Goal: Transaction & Acquisition: Purchase product/service

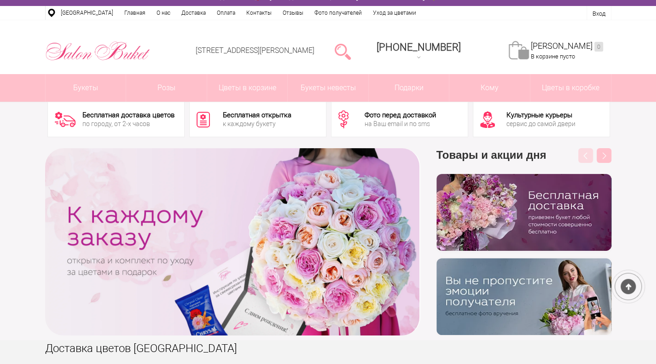
scroll to position [13, 0]
click at [351, 47] on link at bounding box center [343, 51] width 16 height 18
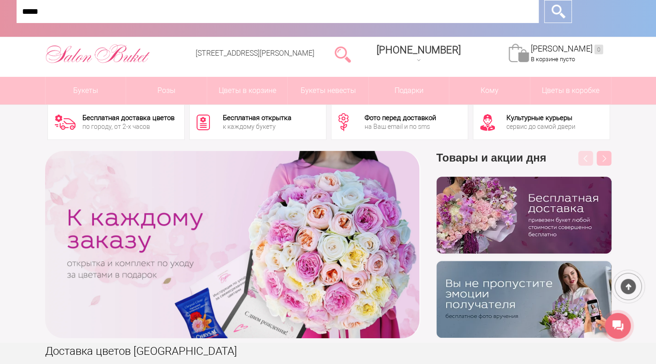
type input "*****"
click at [544, 0] on input "*" at bounding box center [558, 11] width 28 height 23
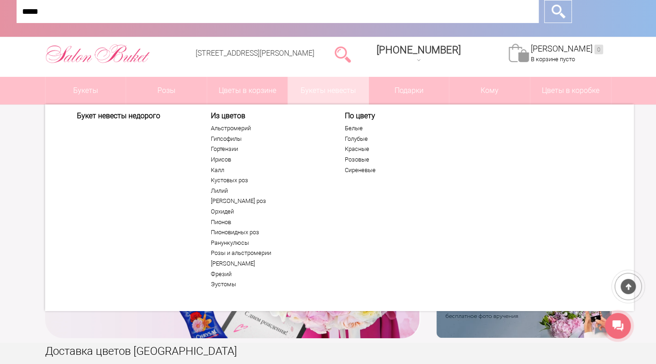
scroll to position [0, 0]
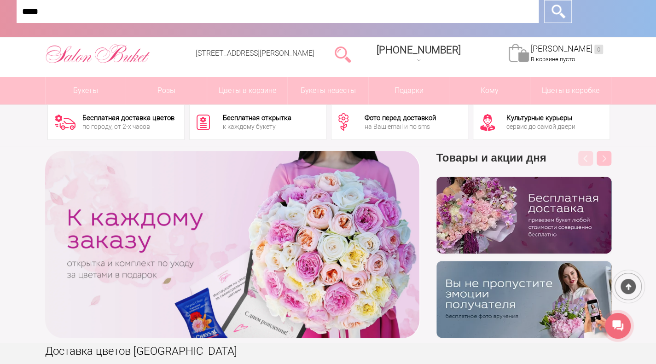
click at [257, 19] on input "*****" at bounding box center [278, 11] width 522 height 23
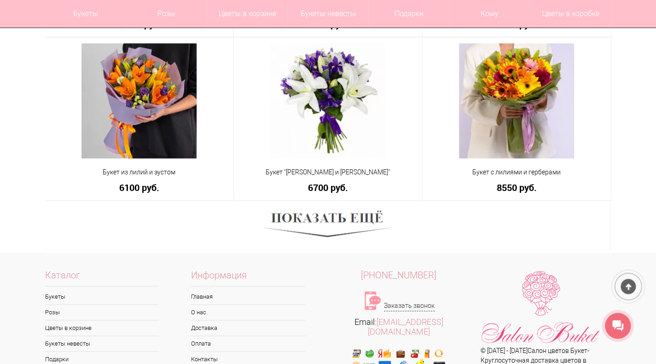
scroll to position [535, 0]
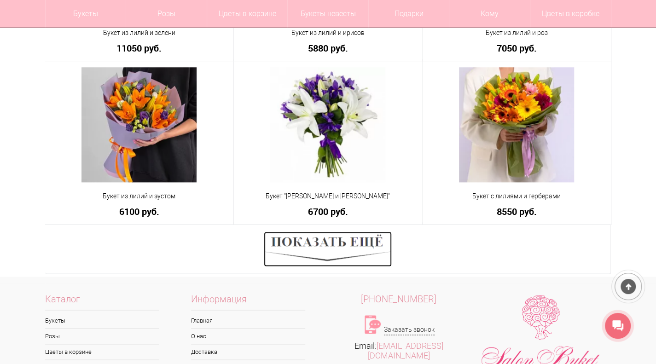
click at [327, 254] on img at bounding box center [328, 249] width 128 height 35
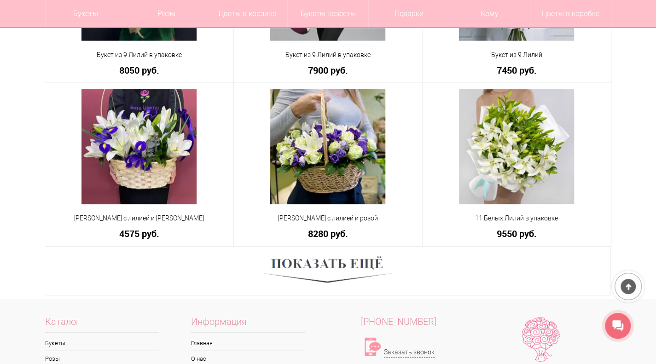
scroll to position [1167, 0]
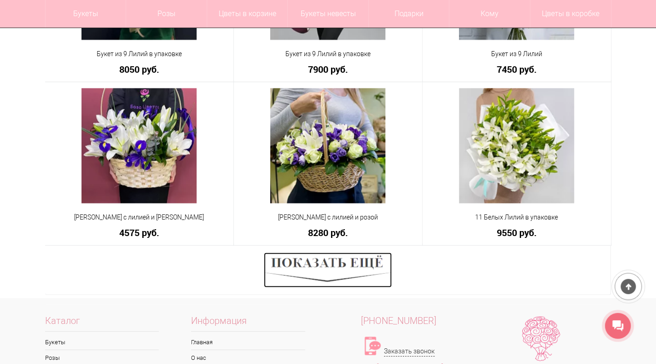
click at [276, 274] on img at bounding box center [328, 270] width 128 height 35
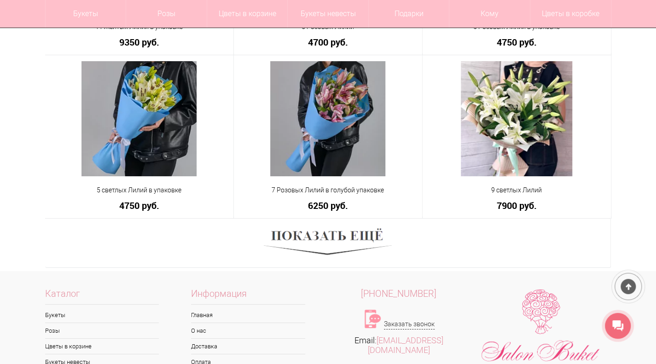
scroll to position [1841, 0]
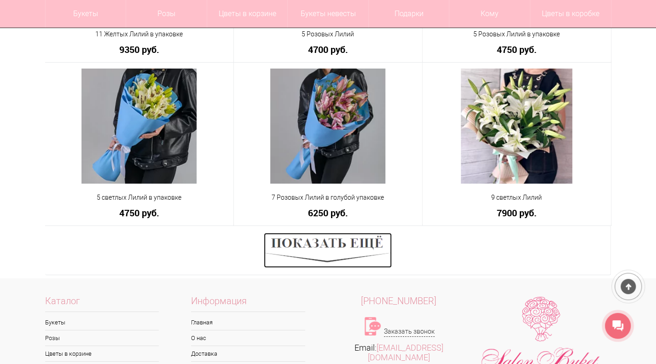
click at [326, 253] on img at bounding box center [328, 250] width 128 height 35
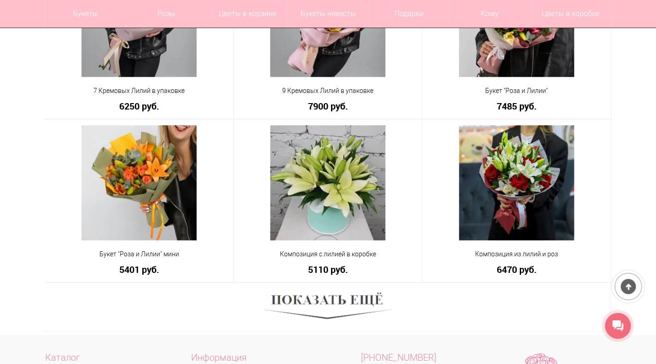
scroll to position [2438, 0]
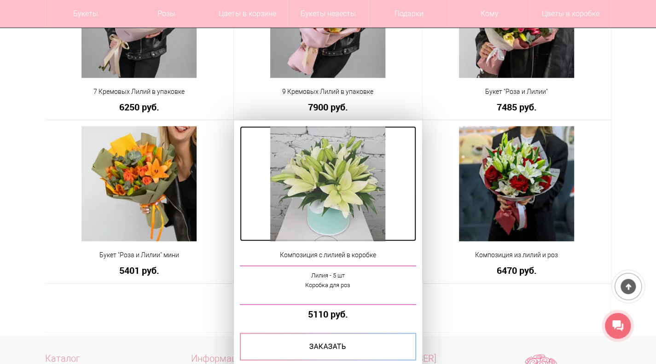
click at [323, 181] on img at bounding box center [327, 183] width 115 height 115
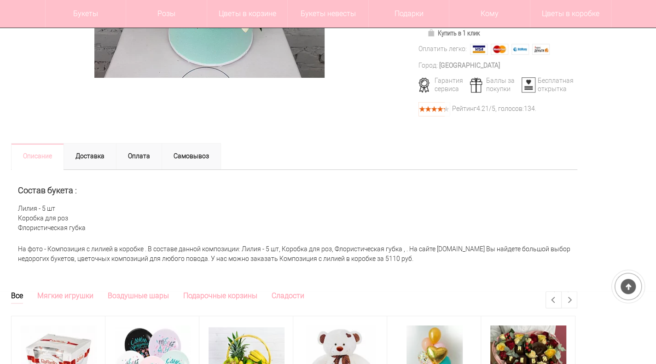
scroll to position [288, 0]
click at [105, 160] on link "Доставка" at bounding box center [90, 157] width 53 height 27
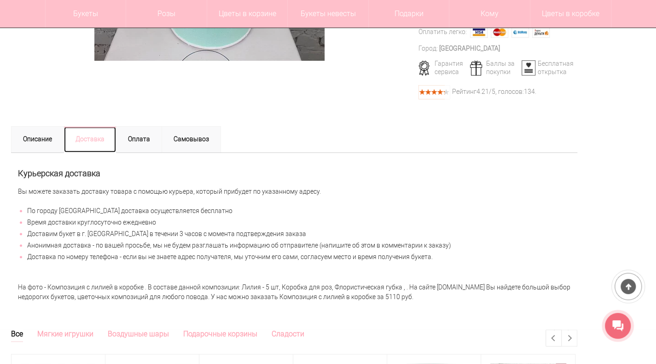
scroll to position [297, 0]
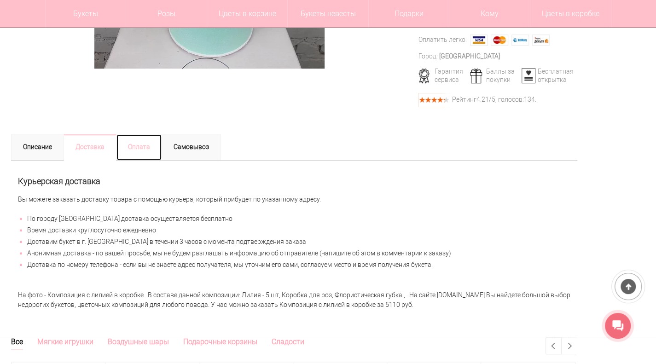
click at [143, 144] on link "Оплата" at bounding box center [139, 147] width 46 height 27
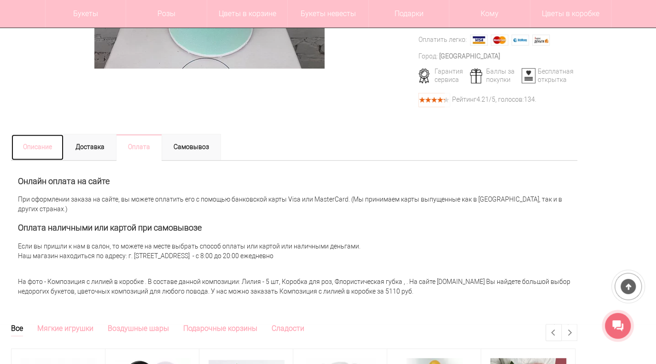
click at [42, 139] on link "Описание" at bounding box center [37, 147] width 53 height 27
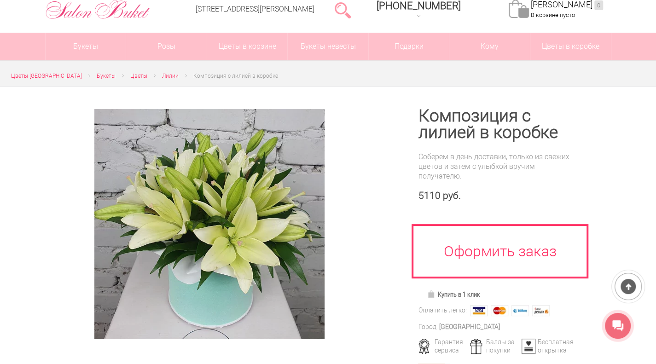
scroll to position [49, 0]
